Goal: Complete application form: Complete application form

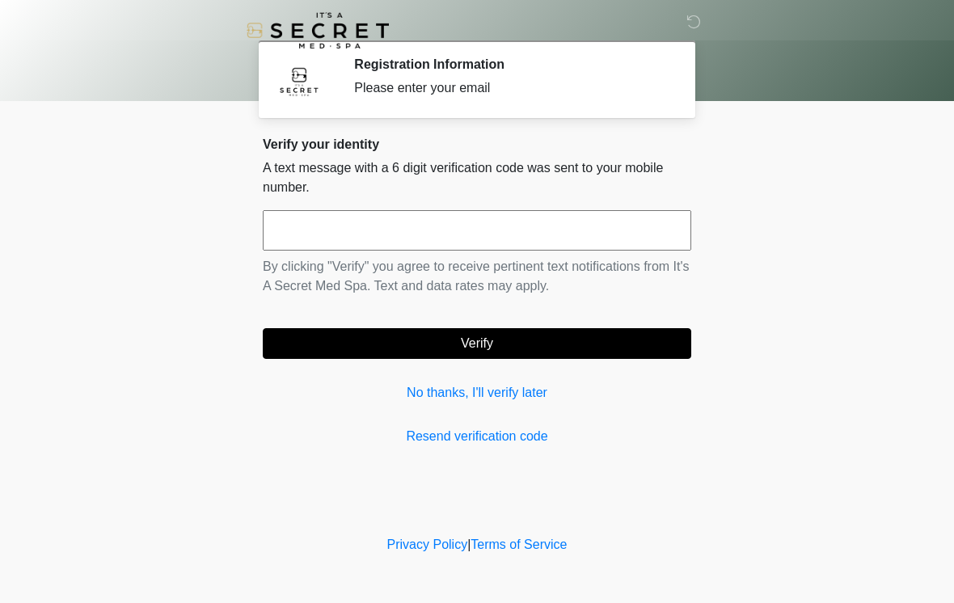
click at [326, 238] on input "text" at bounding box center [477, 230] width 428 height 40
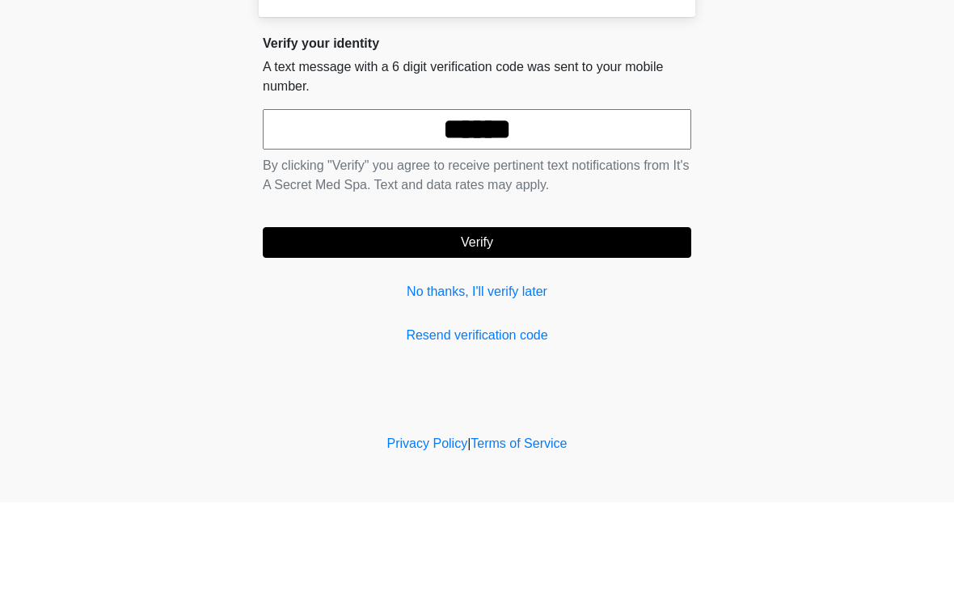
type input "******"
click at [445, 328] on button "Verify" at bounding box center [477, 343] width 428 height 31
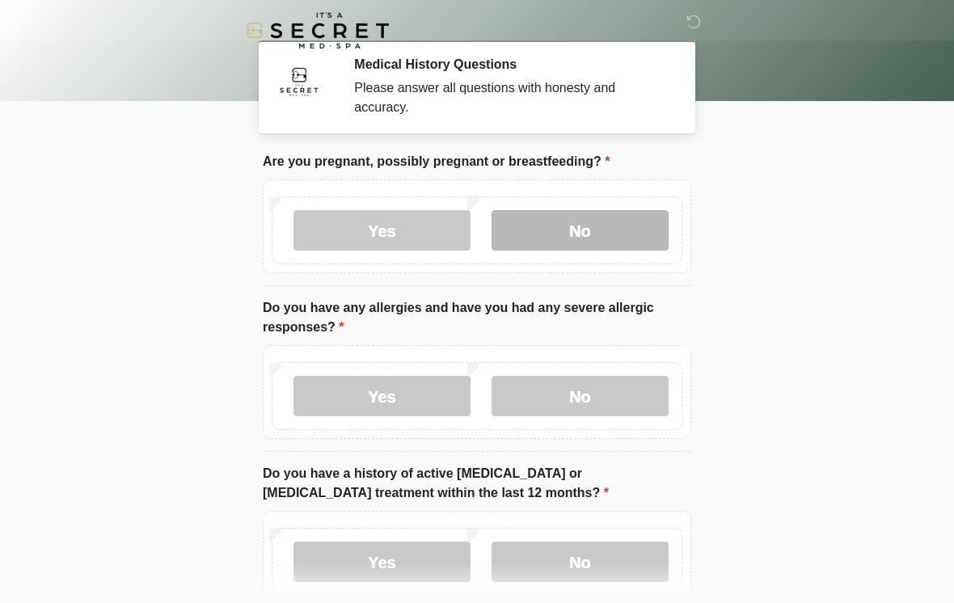
click at [565, 227] on label "No" at bounding box center [579, 230] width 177 height 40
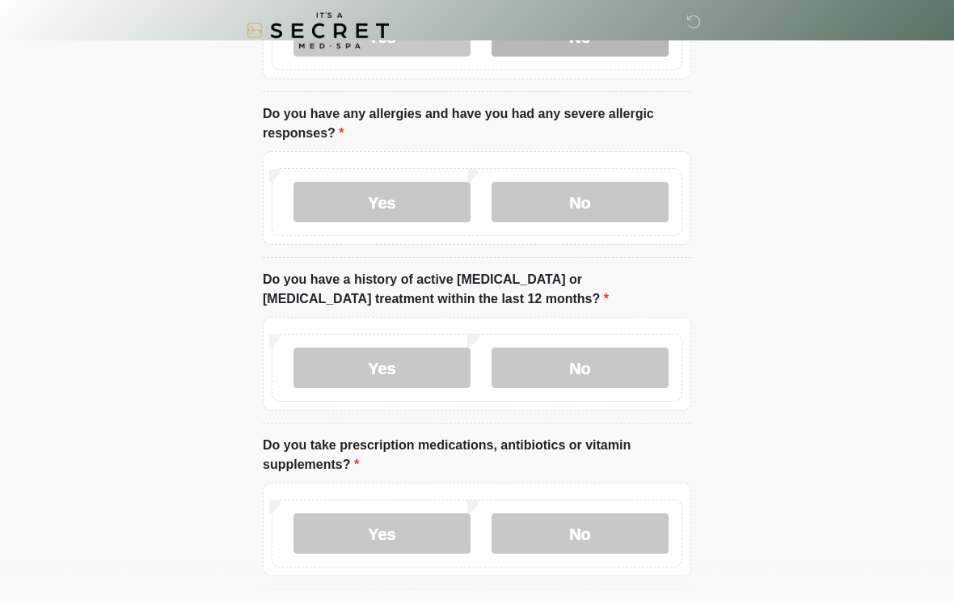
scroll to position [193, 0]
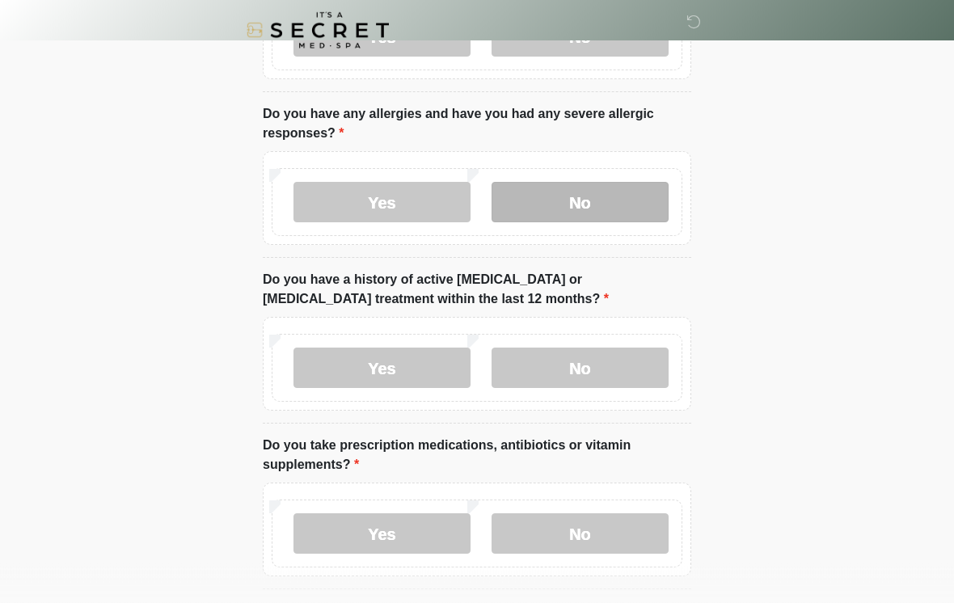
click at [550, 212] on label "No" at bounding box center [579, 203] width 177 height 40
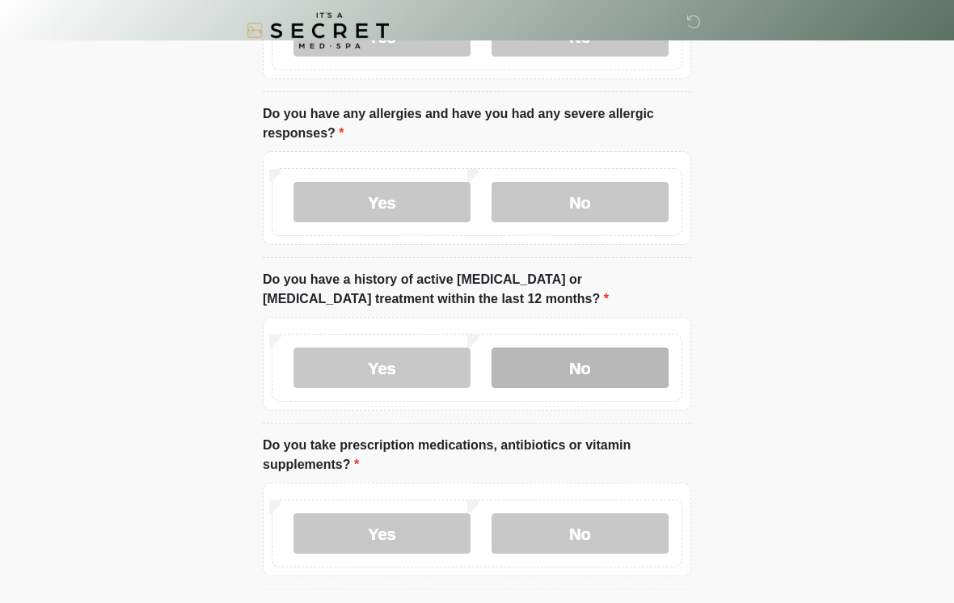
click at [572, 371] on label "No" at bounding box center [579, 368] width 177 height 40
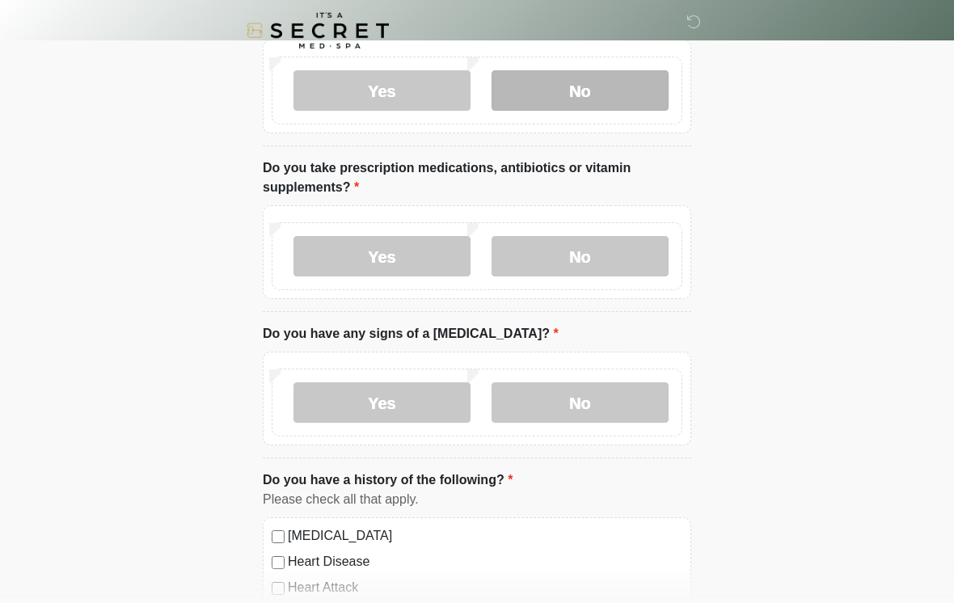
scroll to position [470, 0]
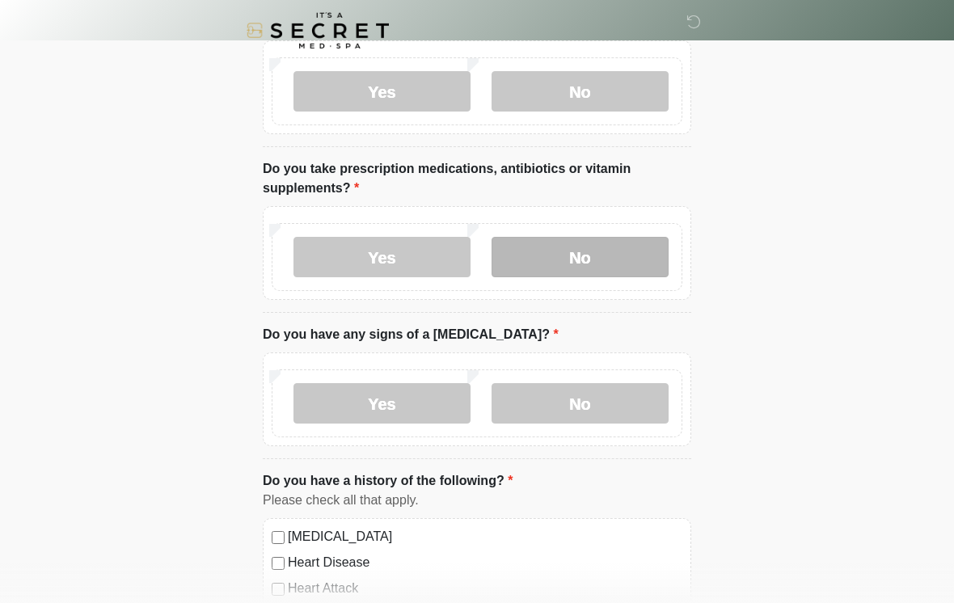
click at [546, 269] on label "No" at bounding box center [579, 257] width 177 height 40
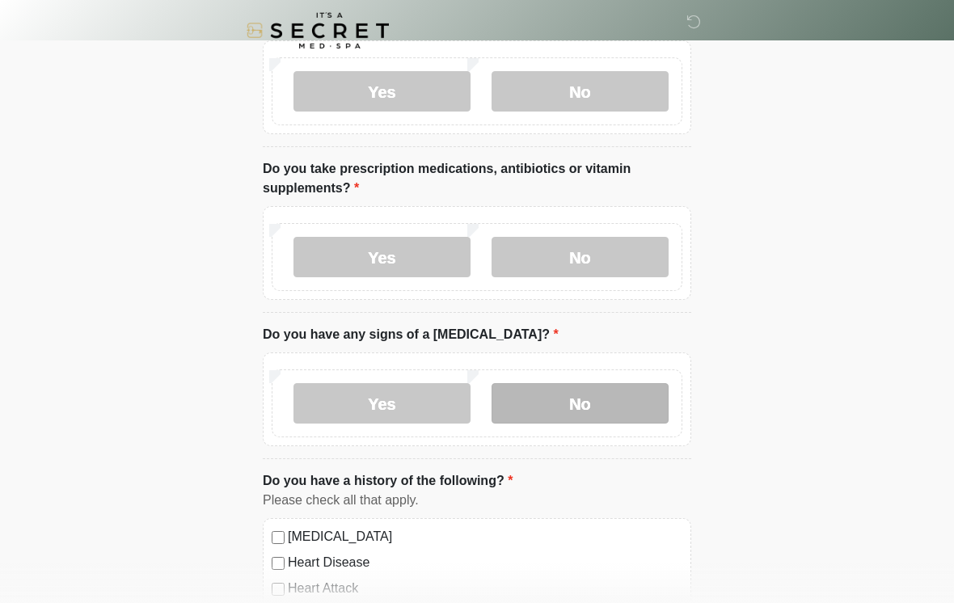
click at [548, 408] on label "No" at bounding box center [579, 403] width 177 height 40
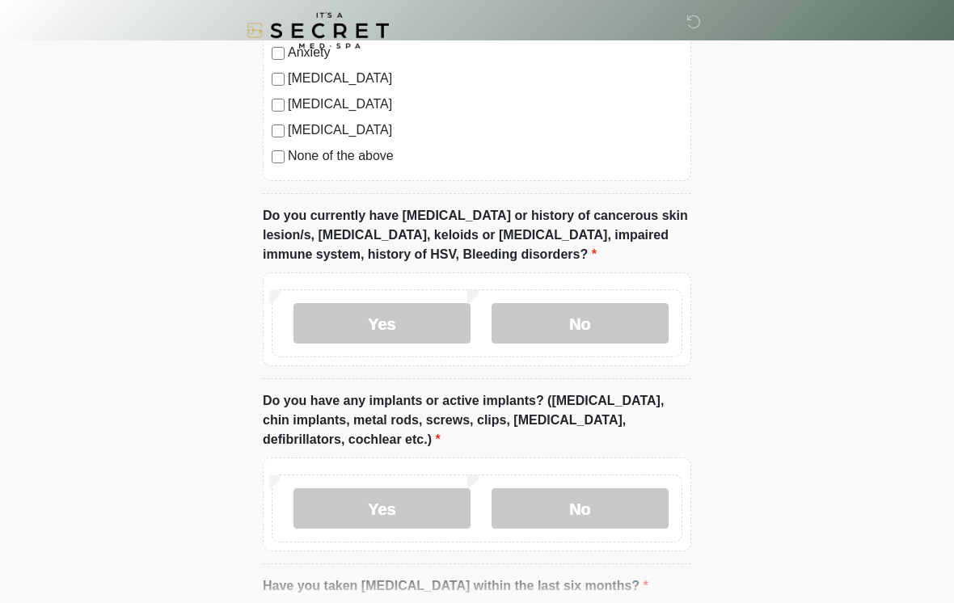
scroll to position [1134, 0]
click at [541, 310] on label "No" at bounding box center [579, 325] width 177 height 40
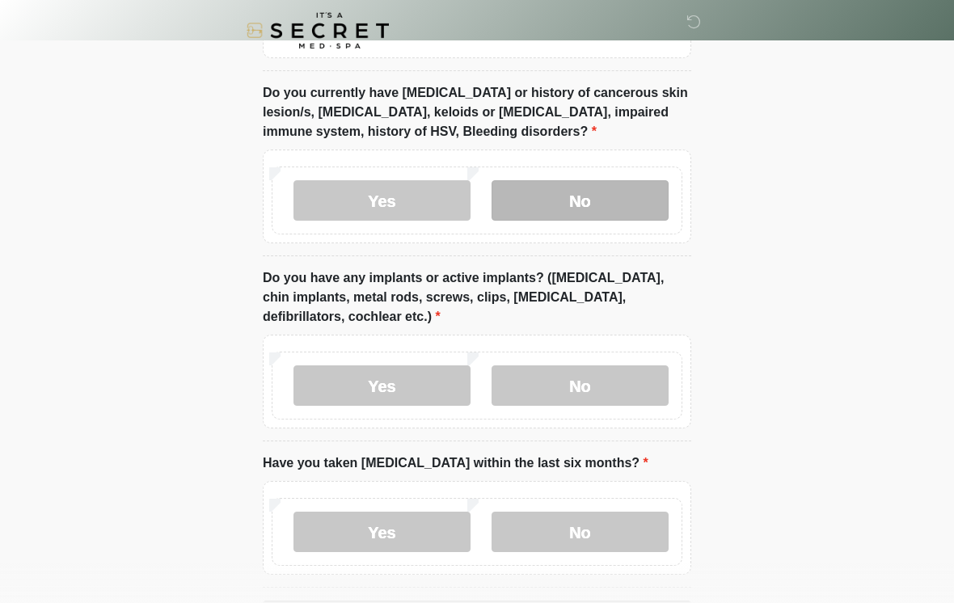
scroll to position [1346, 0]
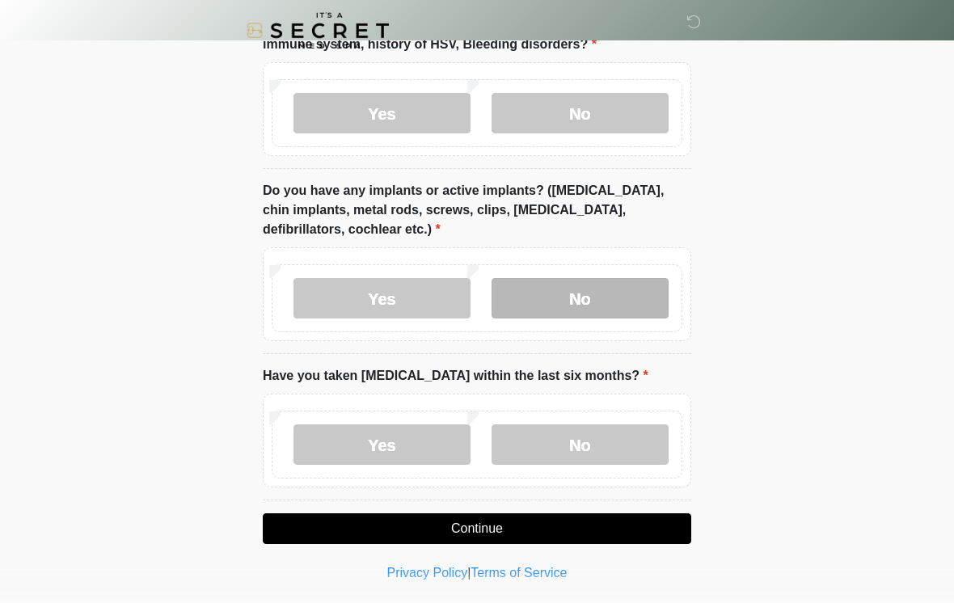
click at [588, 302] on label "No" at bounding box center [579, 298] width 177 height 40
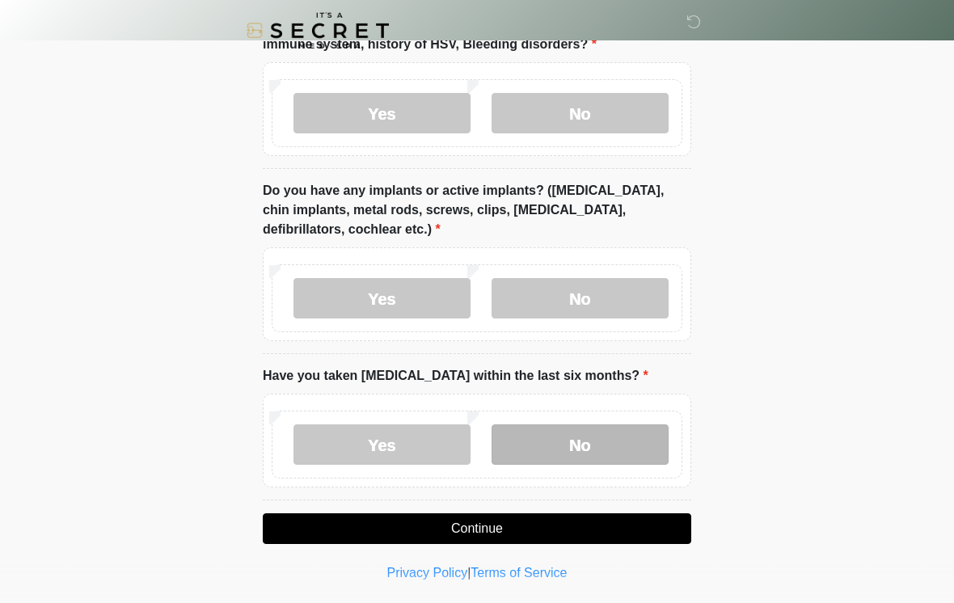
click at [545, 442] on label "No" at bounding box center [579, 444] width 177 height 40
click at [467, 529] on button "Continue" at bounding box center [477, 528] width 428 height 31
click at [438, 534] on button "Continue" at bounding box center [477, 528] width 428 height 31
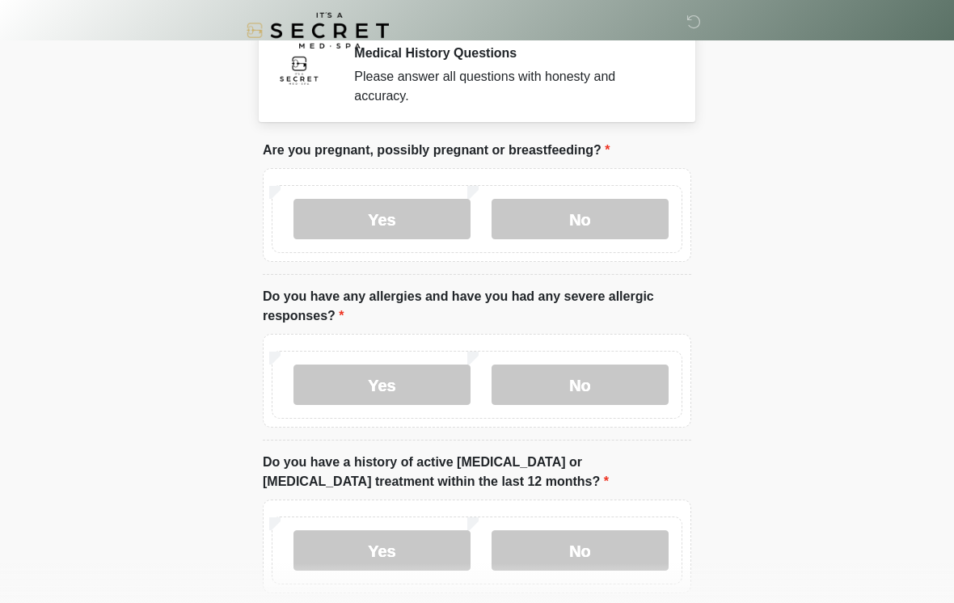
scroll to position [0, 0]
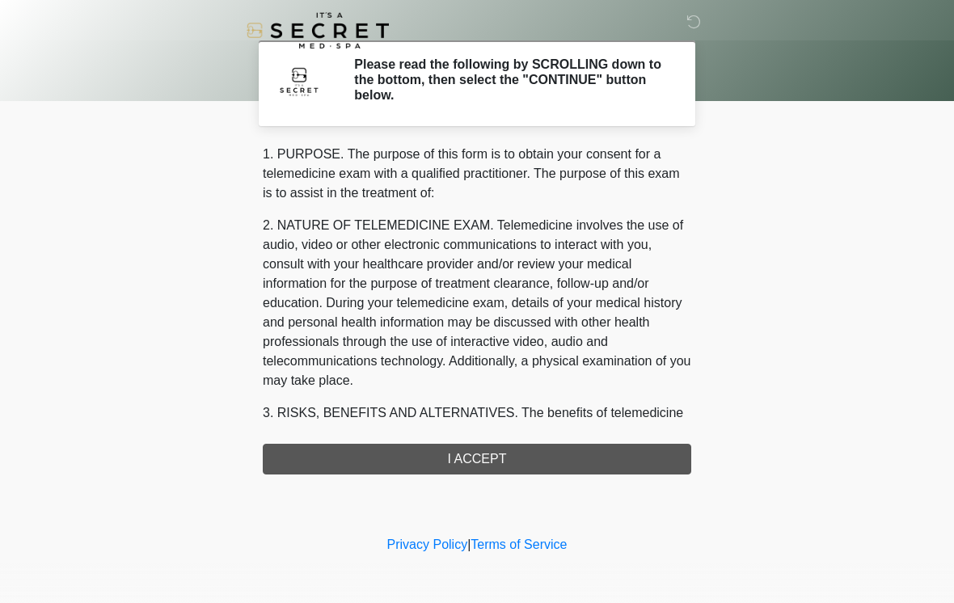
click at [474, 462] on div "1. PURPOSE. The purpose of this form is to obtain your consent for a telemedici…" at bounding box center [477, 310] width 428 height 330
click at [458, 464] on div "1. PURPOSE. The purpose of this form is to obtain your consent for a telemedici…" at bounding box center [477, 310] width 428 height 330
click at [431, 464] on div "1. PURPOSE. The purpose of this form is to obtain your consent for a telemedici…" at bounding box center [477, 310] width 428 height 330
click at [472, 451] on div "1. PURPOSE. The purpose of this form is to obtain your consent for a telemedici…" at bounding box center [477, 310] width 428 height 330
click at [504, 93] on h2 "Please read the following by SCROLLING down to the bottom, then select the "CON…" at bounding box center [510, 80] width 313 height 47
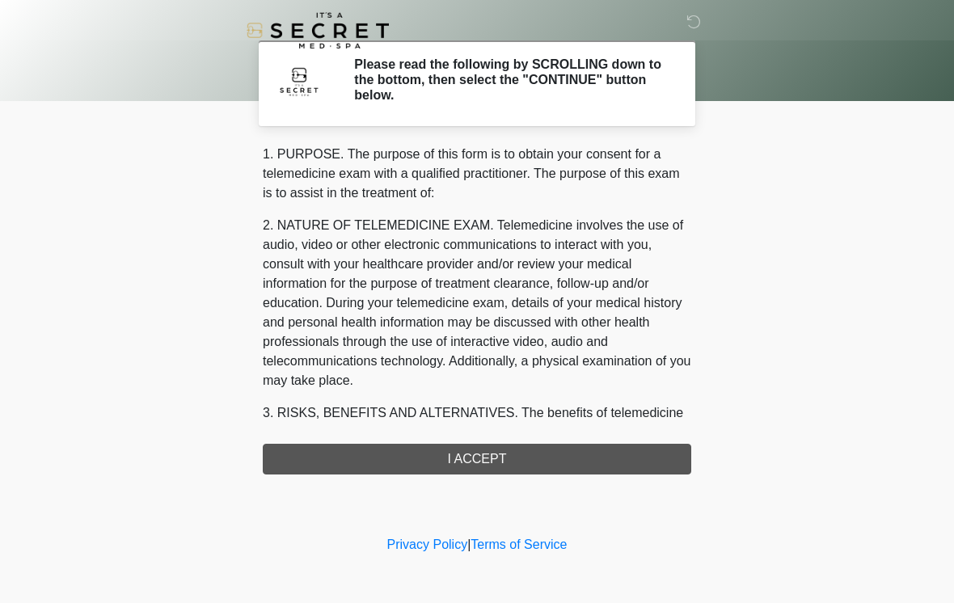
click at [549, 379] on p "2. NATURE OF TELEMEDICINE EXAM. Telemedicine involves the use of audio, video o…" at bounding box center [477, 303] width 428 height 175
click at [500, 466] on div "1. PURPOSE. The purpose of this form is to obtain your consent for a telemedici…" at bounding box center [477, 310] width 428 height 330
click at [445, 454] on div "1. PURPOSE. The purpose of this form is to obtain your consent for a telemedici…" at bounding box center [477, 310] width 428 height 330
click at [413, 546] on link "Privacy Policy" at bounding box center [427, 545] width 81 height 14
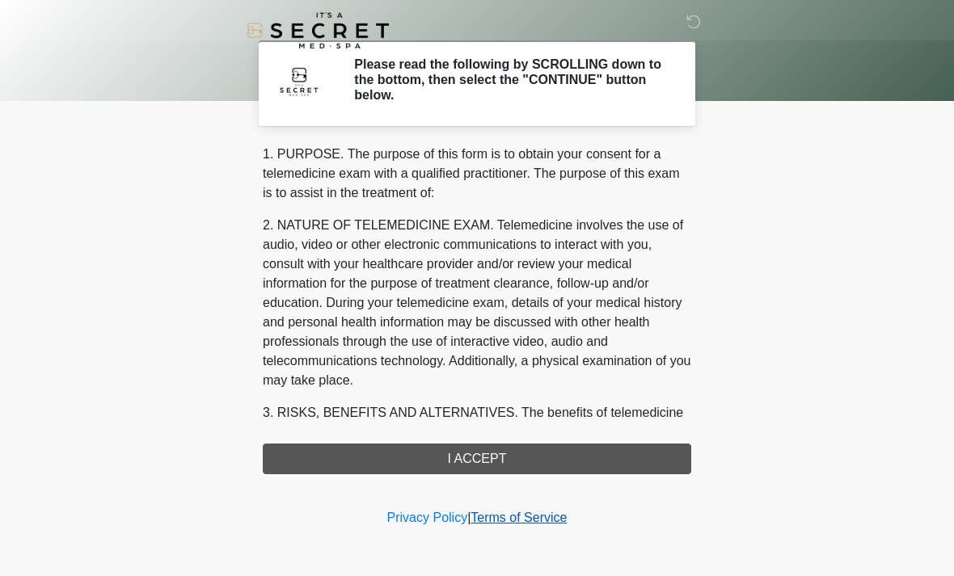
click at [534, 522] on link "Terms of Service" at bounding box center [518, 518] width 96 height 14
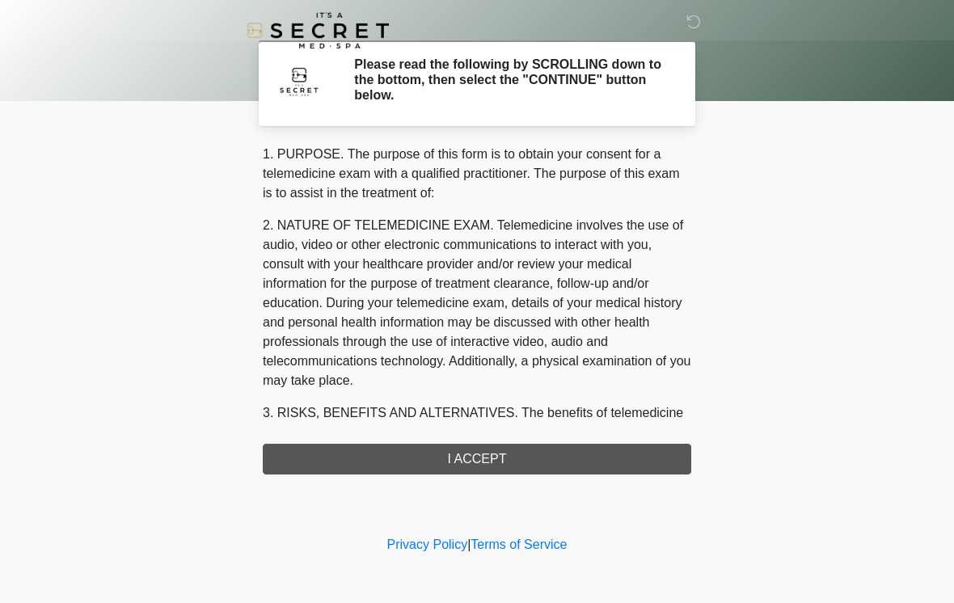
click at [452, 458] on div "1. PURPOSE. The purpose of this form is to obtain your consent for a telemedici…" at bounding box center [477, 310] width 428 height 330
click at [451, 458] on div "1. PURPOSE. The purpose of this form is to obtain your consent for a telemedici…" at bounding box center [477, 310] width 428 height 330
click at [546, 465] on div "1. PURPOSE. The purpose of this form is to obtain your consent for a telemedici…" at bounding box center [477, 310] width 428 height 330
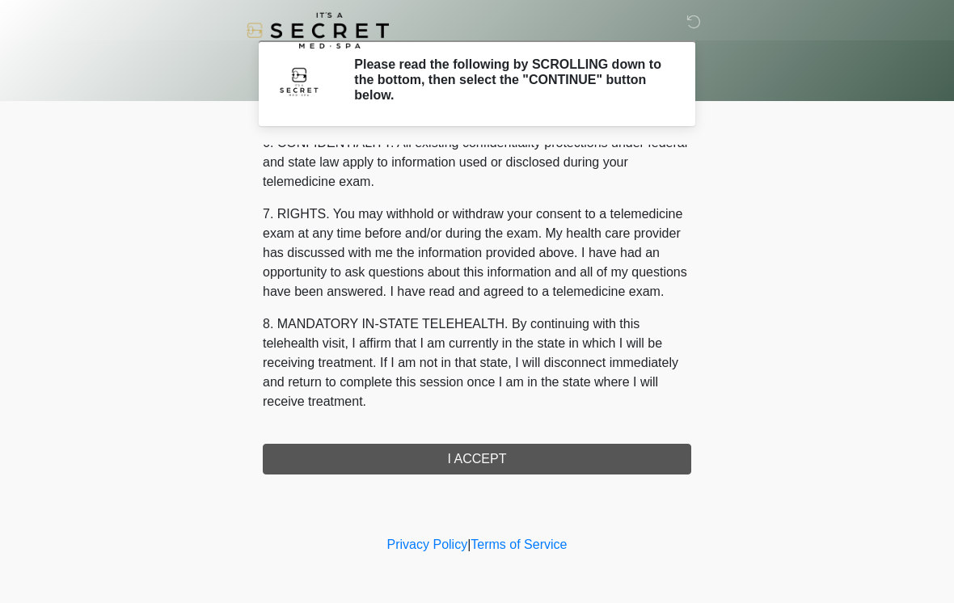
scroll to position [658, 0]
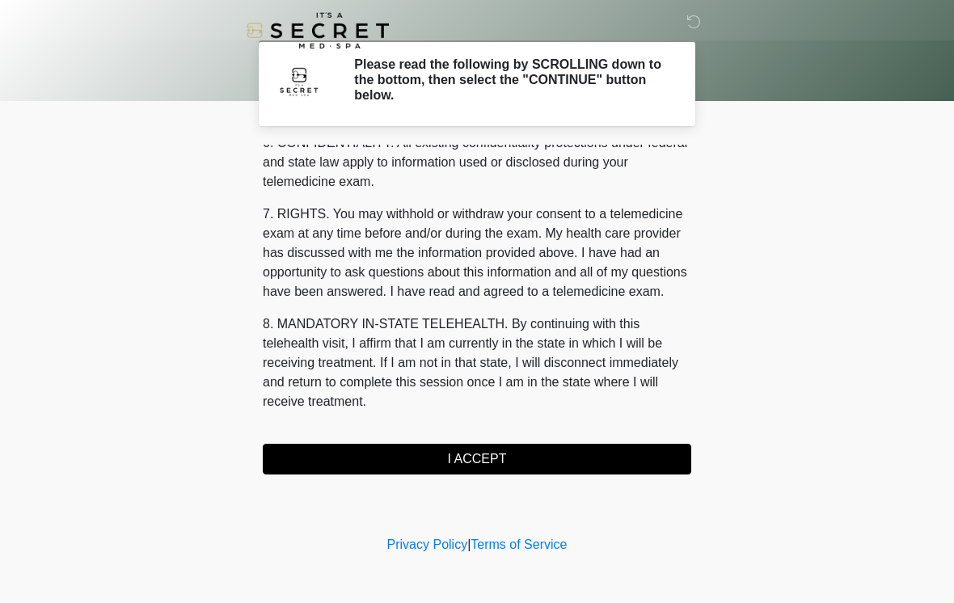
click at [445, 462] on button "I ACCEPT" at bounding box center [477, 459] width 428 height 31
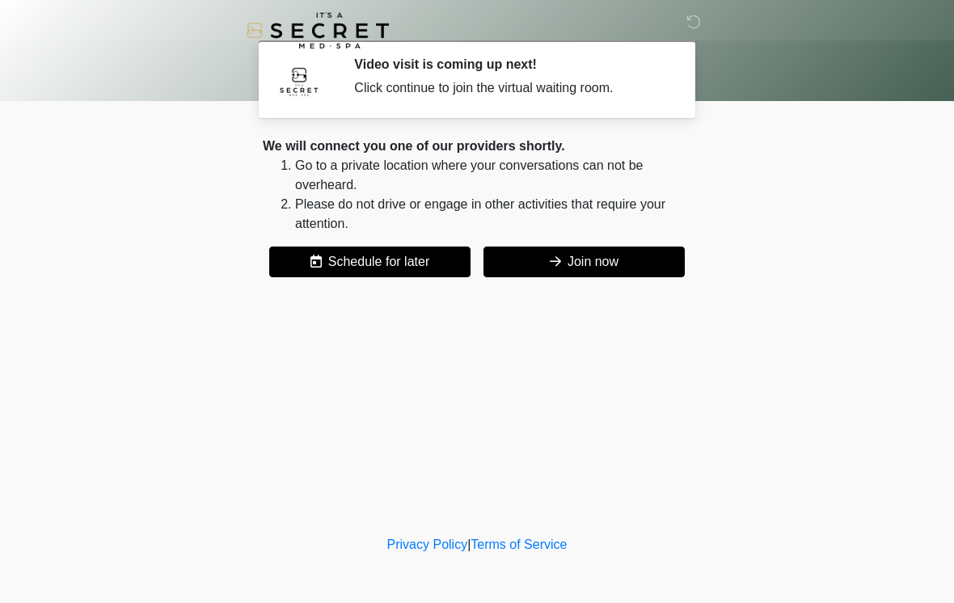
click at [542, 263] on button "Join now" at bounding box center [583, 262] width 201 height 31
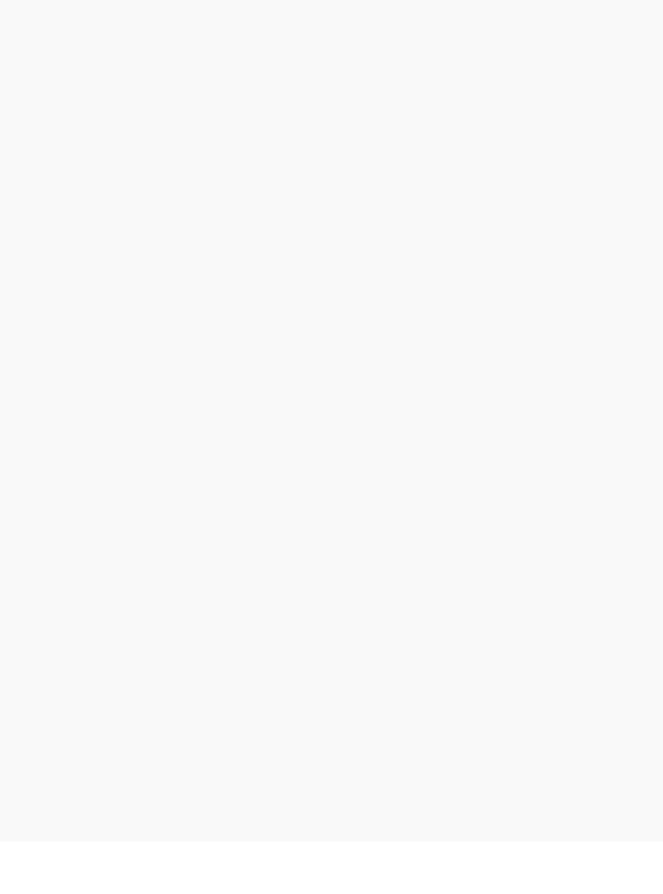
scroll to position [5, 0]
